Goal: Find contact information: Find contact information

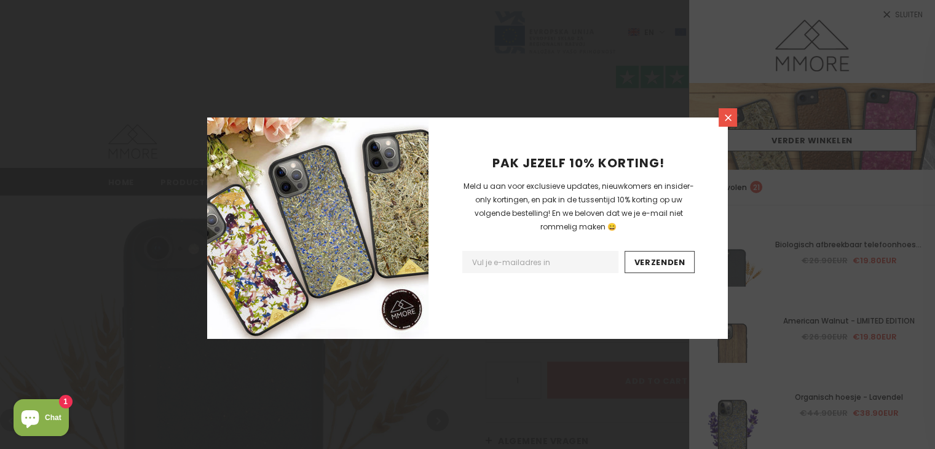
click at [723, 121] on icon at bounding box center [728, 118] width 10 height 10
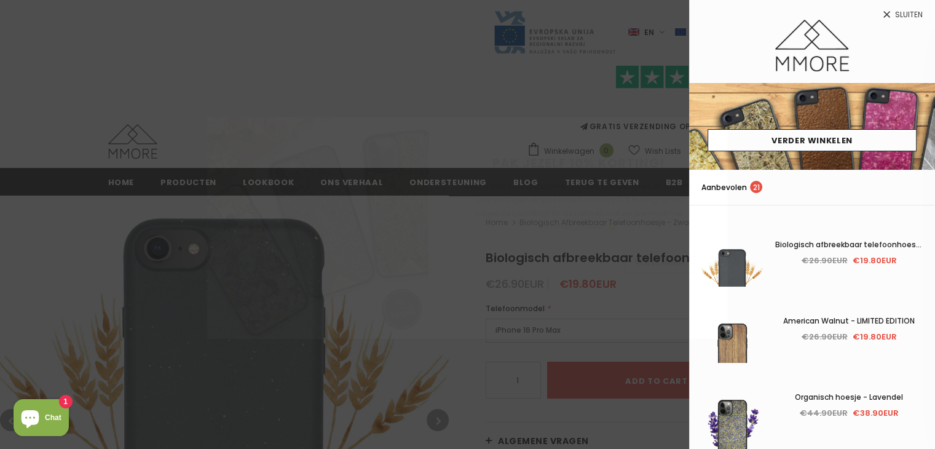
click at [915, 10] on div "PAK JEZELF 10% KORTING! Meld u aan voor exclusieve updates, nieuwkomers en insi…" at bounding box center [467, 224] width 935 height 449
click at [915, 11] on span "Sluiten" at bounding box center [909, 14] width 28 height 7
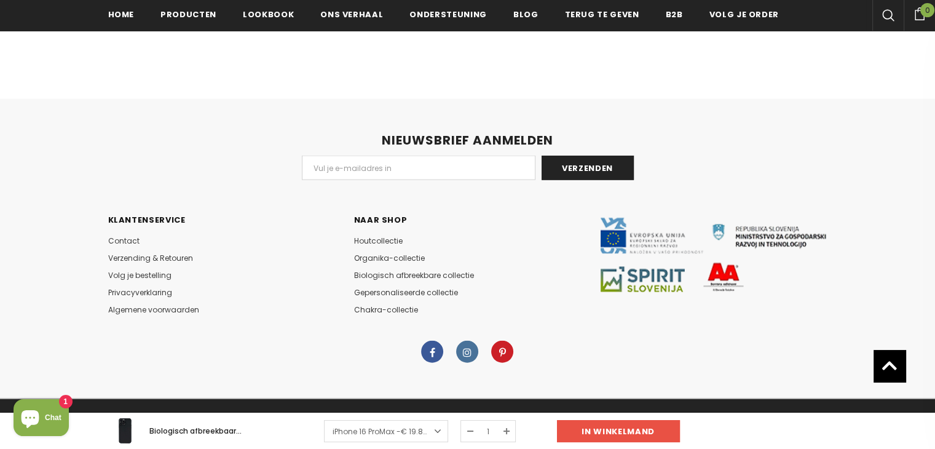
scroll to position [2768, 0]
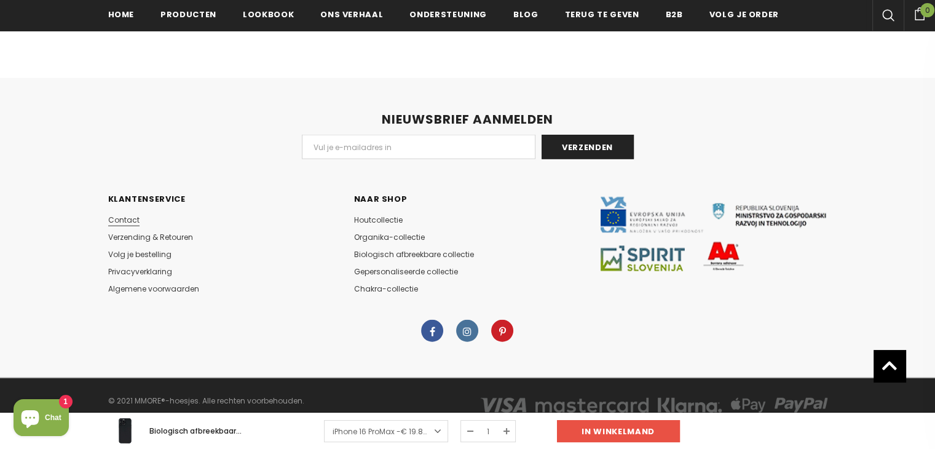
click at [127, 217] on span "Contact" at bounding box center [123, 220] width 31 height 10
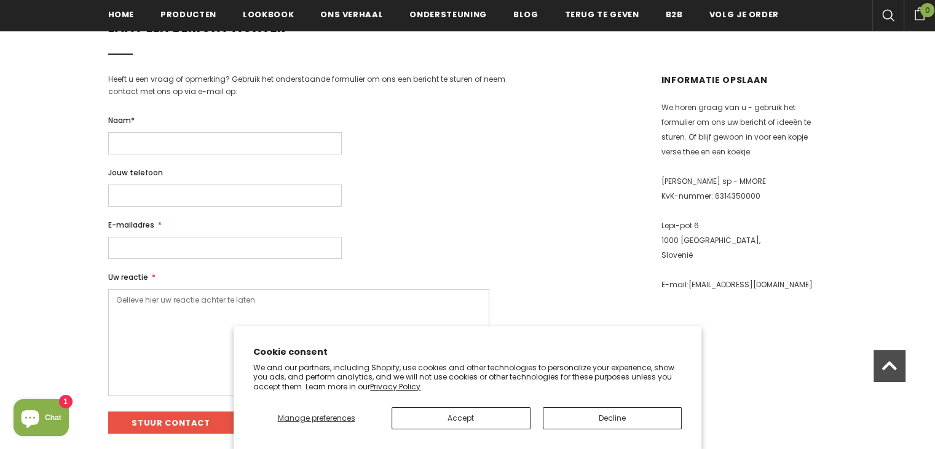
scroll to position [248, 0]
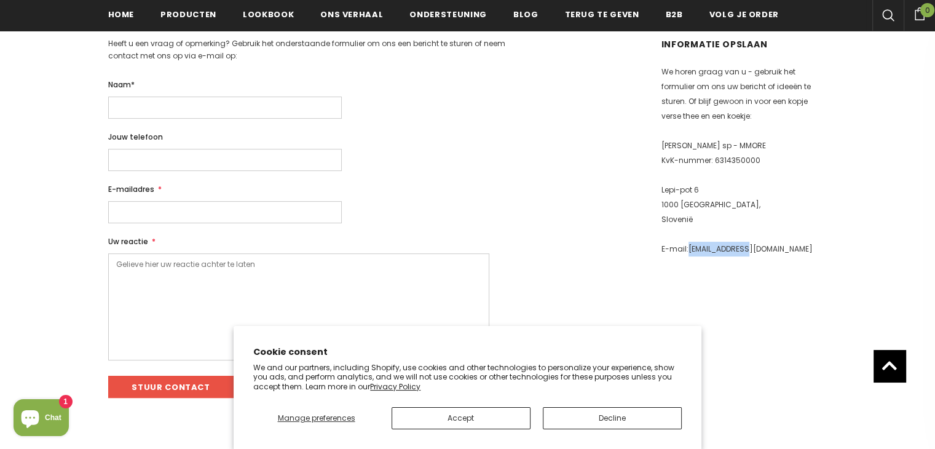
drag, startPoint x: 766, startPoint y: 249, endPoint x: 689, endPoint y: 256, distance: 77.8
click at [689, 256] on p "E-mail: info@mmore.net" at bounding box center [744, 249] width 166 height 15
copy link "info@mmore.net"
